Goal: Navigation & Orientation: Find specific page/section

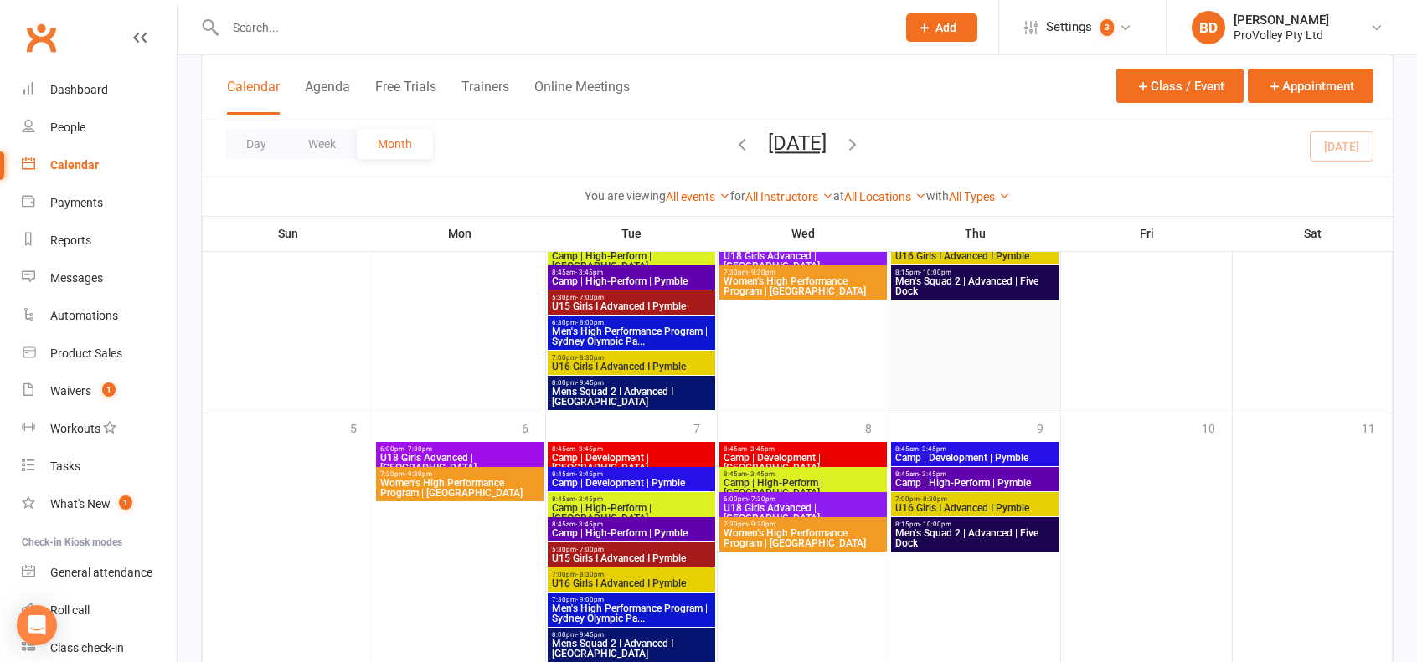
scroll to position [1490, 0]
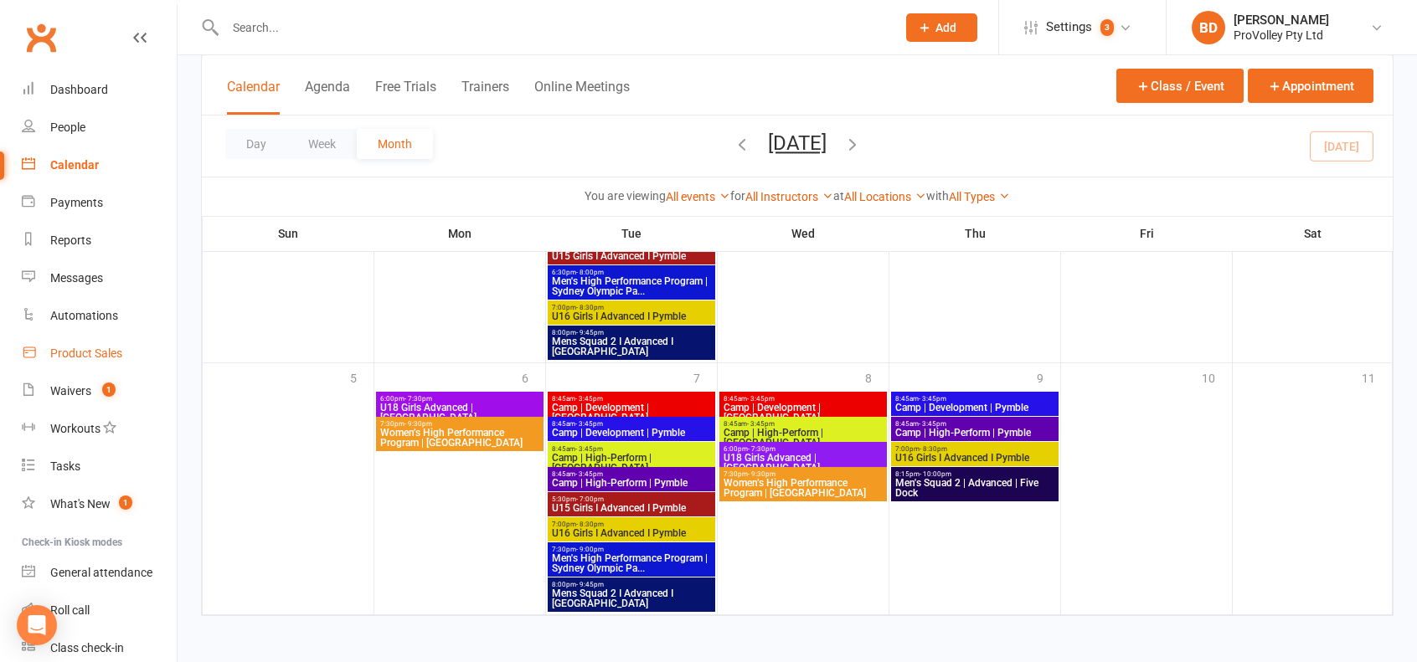
click at [95, 351] on div "Product Sales" at bounding box center [86, 353] width 72 height 13
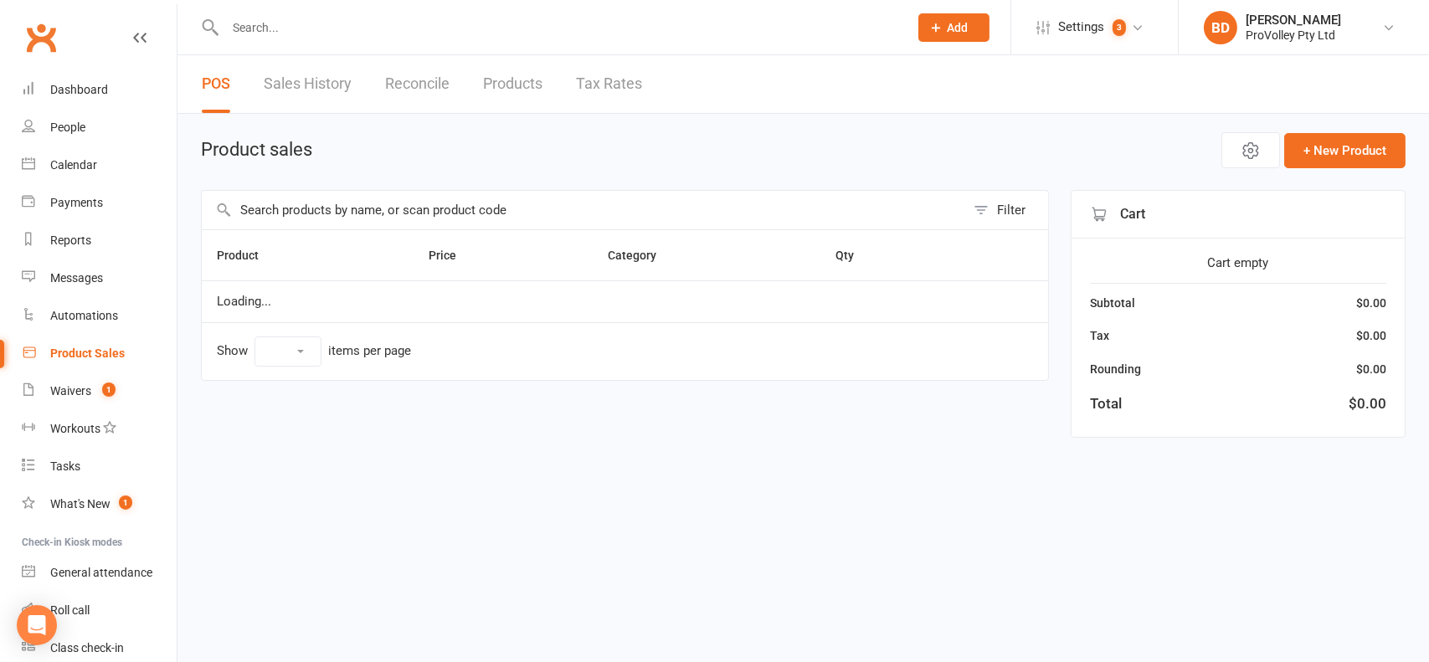
select select "10"
click at [85, 96] on div "Dashboard" at bounding box center [79, 89] width 58 height 13
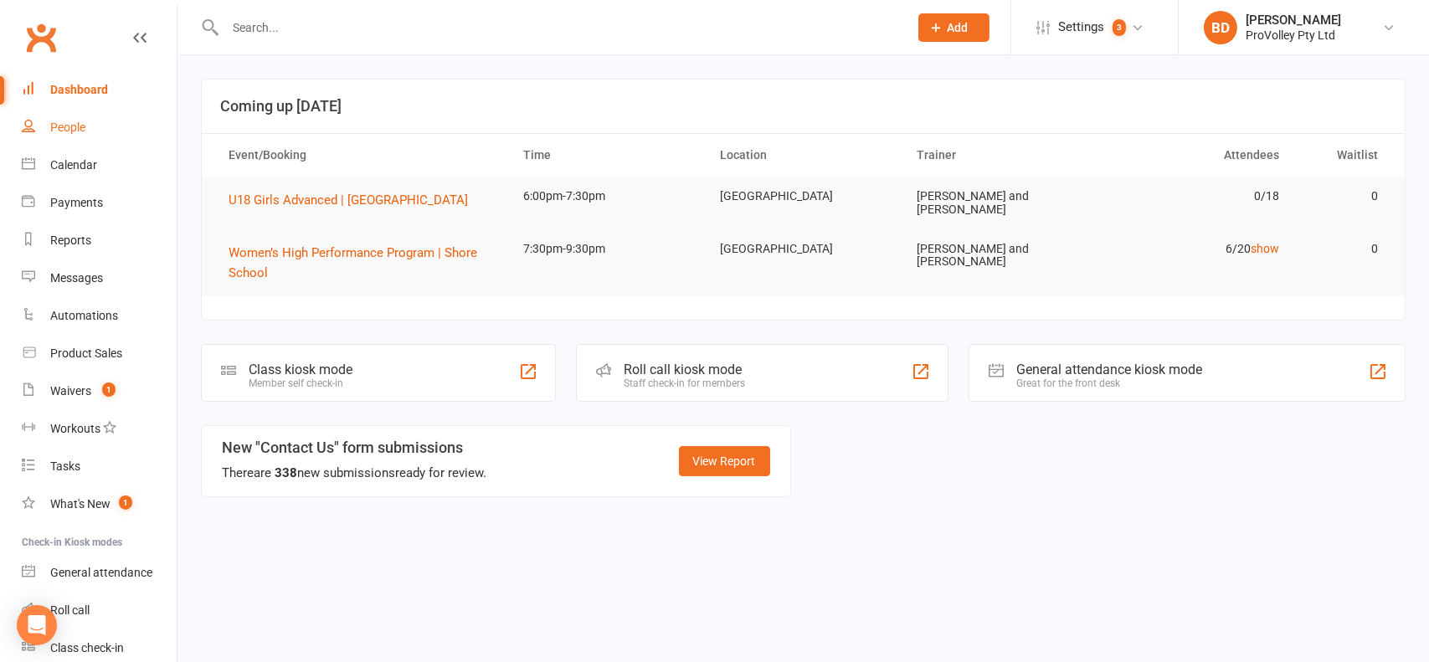
click at [86, 131] on link "People" at bounding box center [99, 128] width 155 height 38
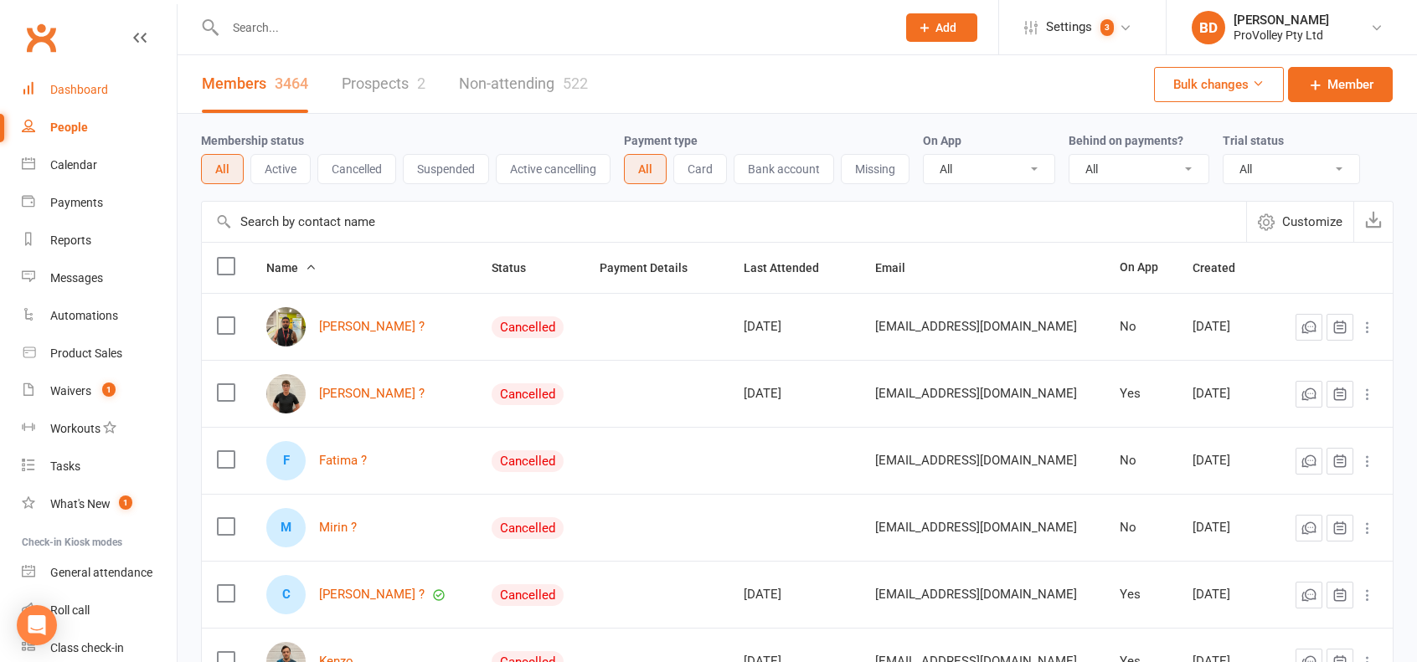
click at [90, 92] on div "Dashboard" at bounding box center [79, 89] width 58 height 13
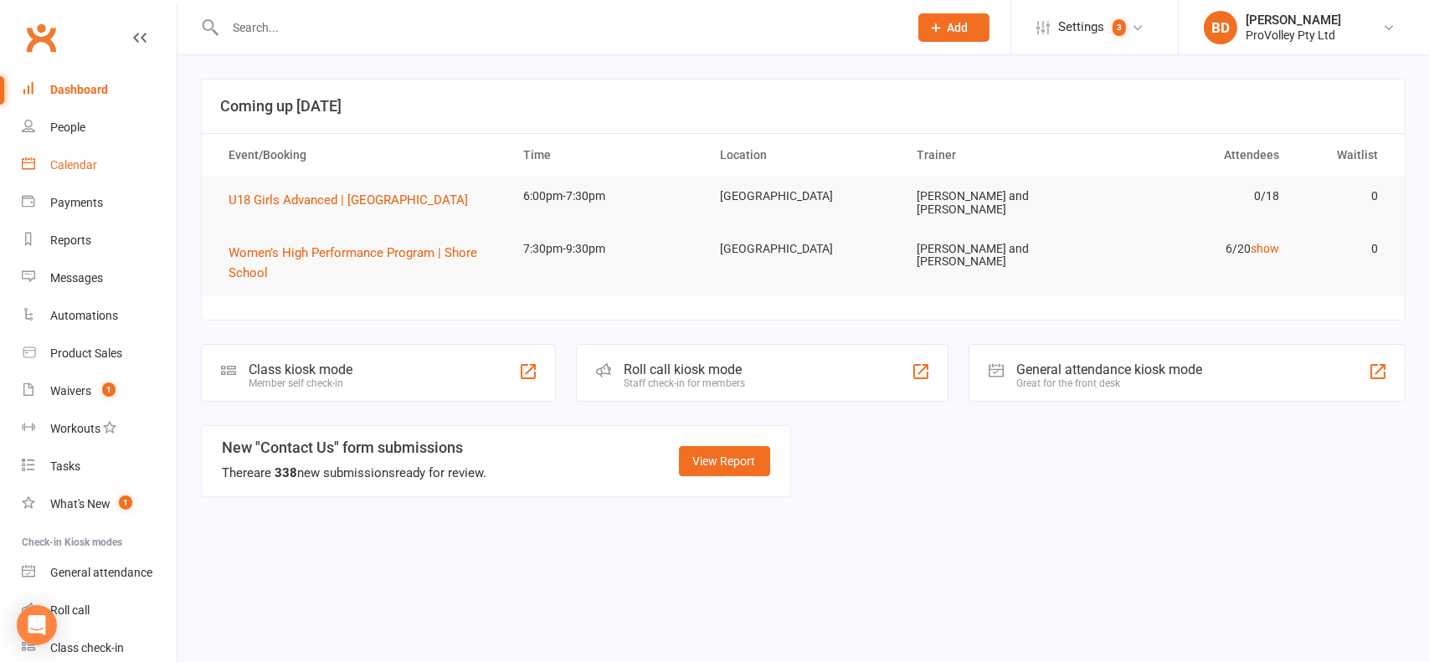
click at [96, 170] on link "Calendar" at bounding box center [99, 166] width 155 height 38
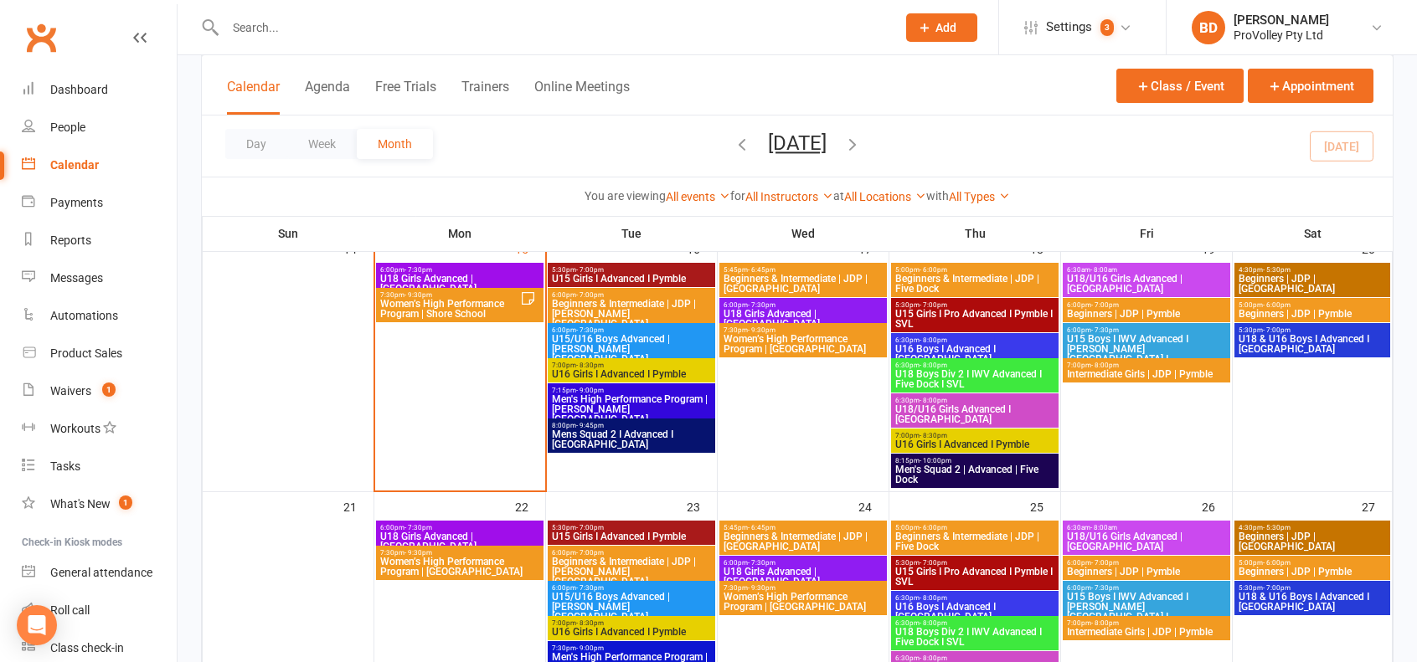
scroll to position [827, 0]
